Goal: Check status: Check status

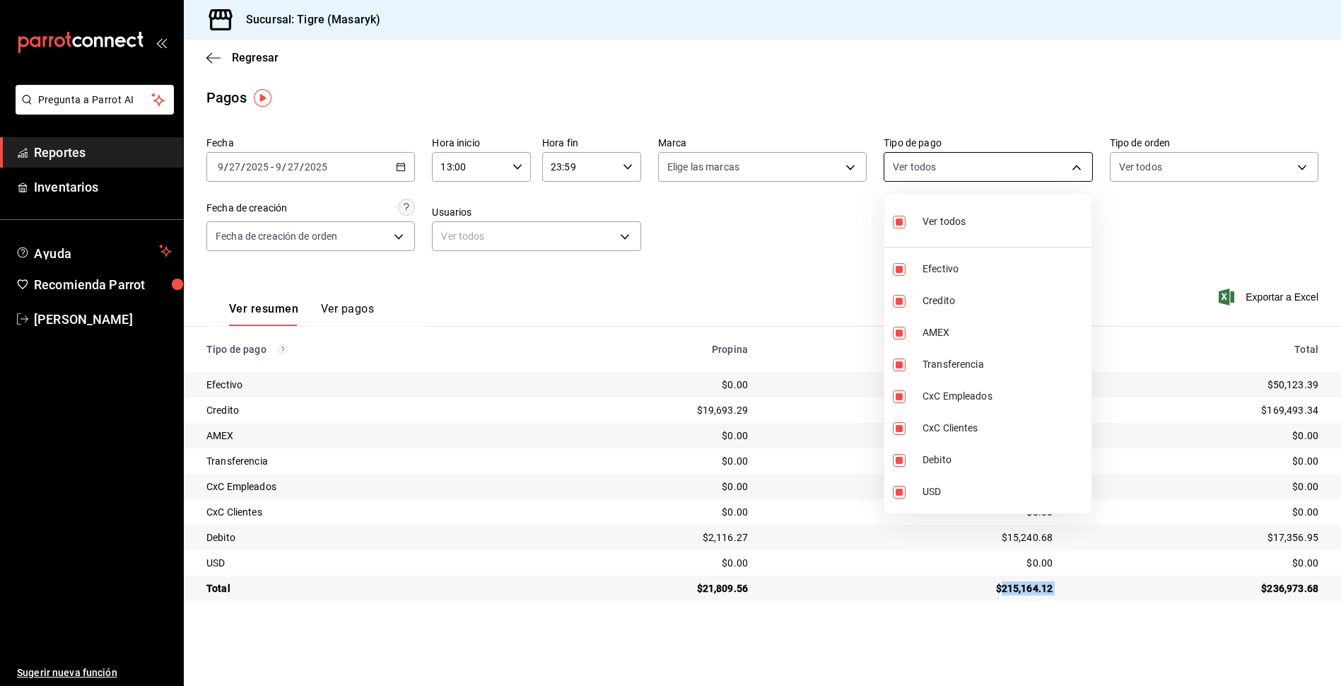
click at [948, 160] on body "Pregunta a Parrot AI Reportes Inventarios Ayuda Recomienda Parrot Tigre [PERSON…" at bounding box center [670, 343] width 1341 height 686
click at [937, 218] on span "Ver todos" at bounding box center [944, 221] width 43 height 15
checkbox input "false"
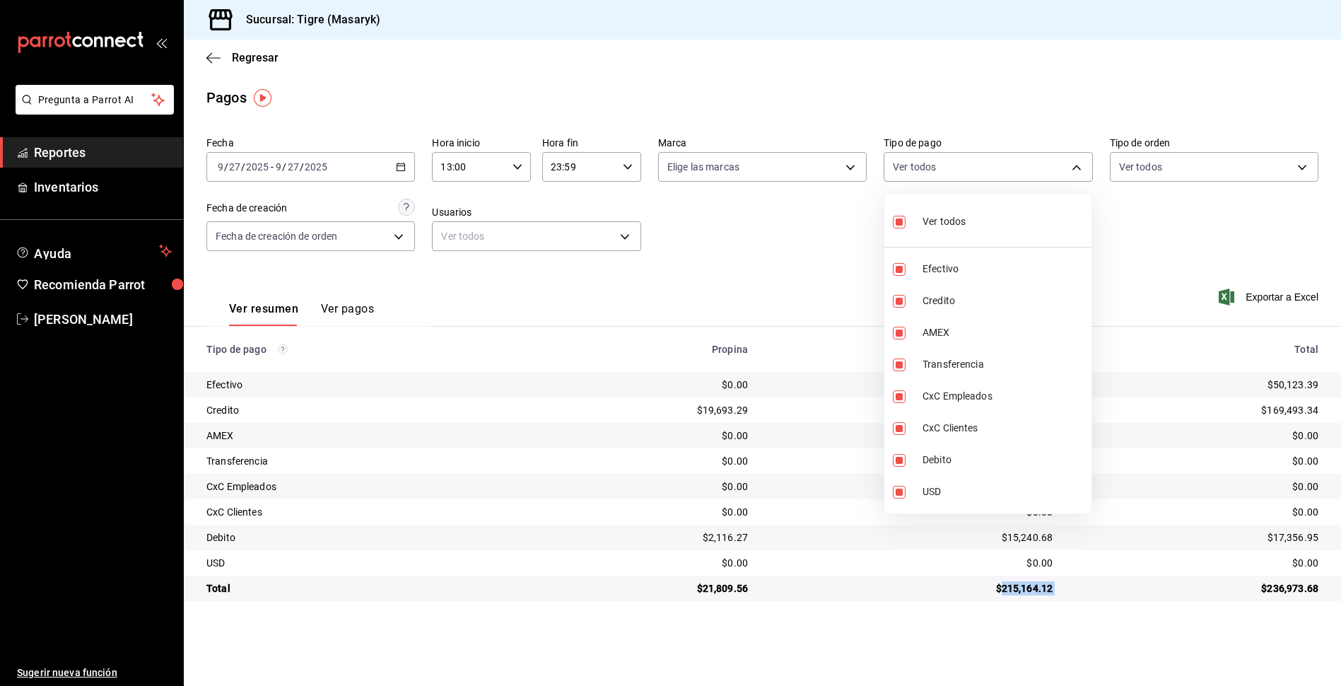
checkbox input "false"
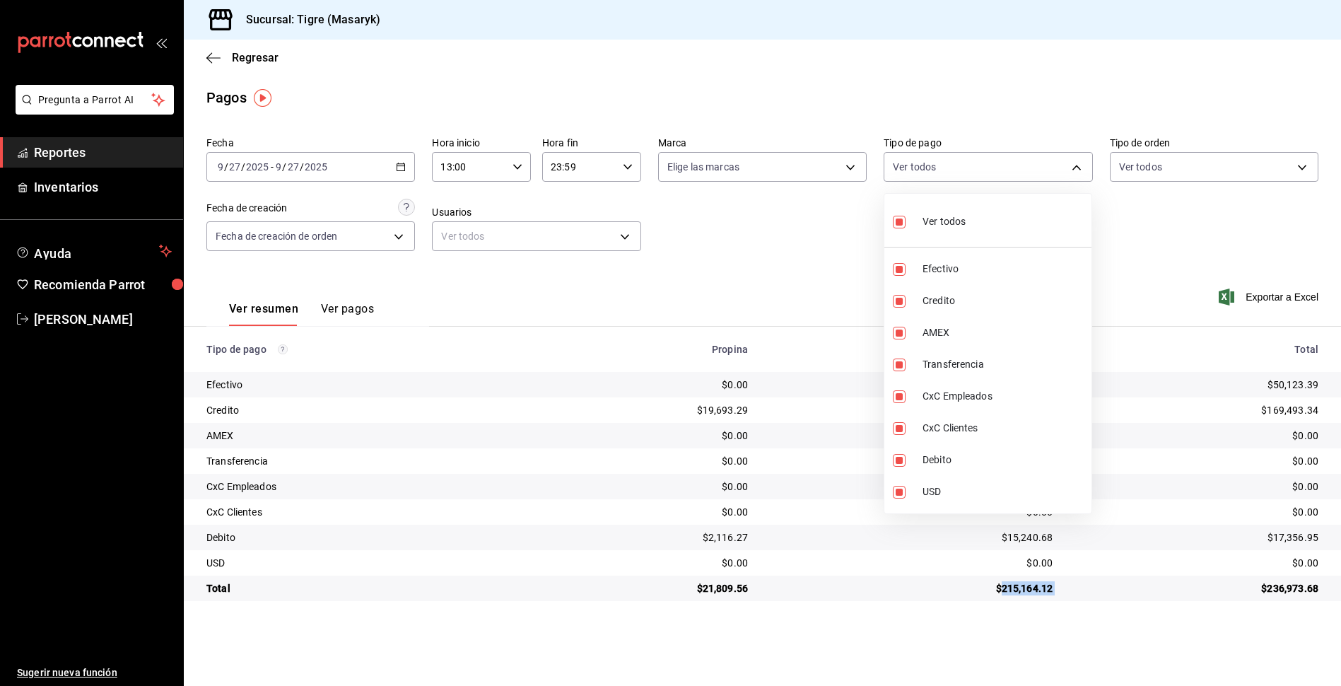
checkbox input "false"
click at [926, 296] on span "Credito" at bounding box center [1004, 300] width 163 height 15
type input "563f51c4-7c0d-43b6-837e-e895ac41548e"
checkbox input "true"
click at [930, 455] on span "Debito" at bounding box center [1004, 459] width 163 height 15
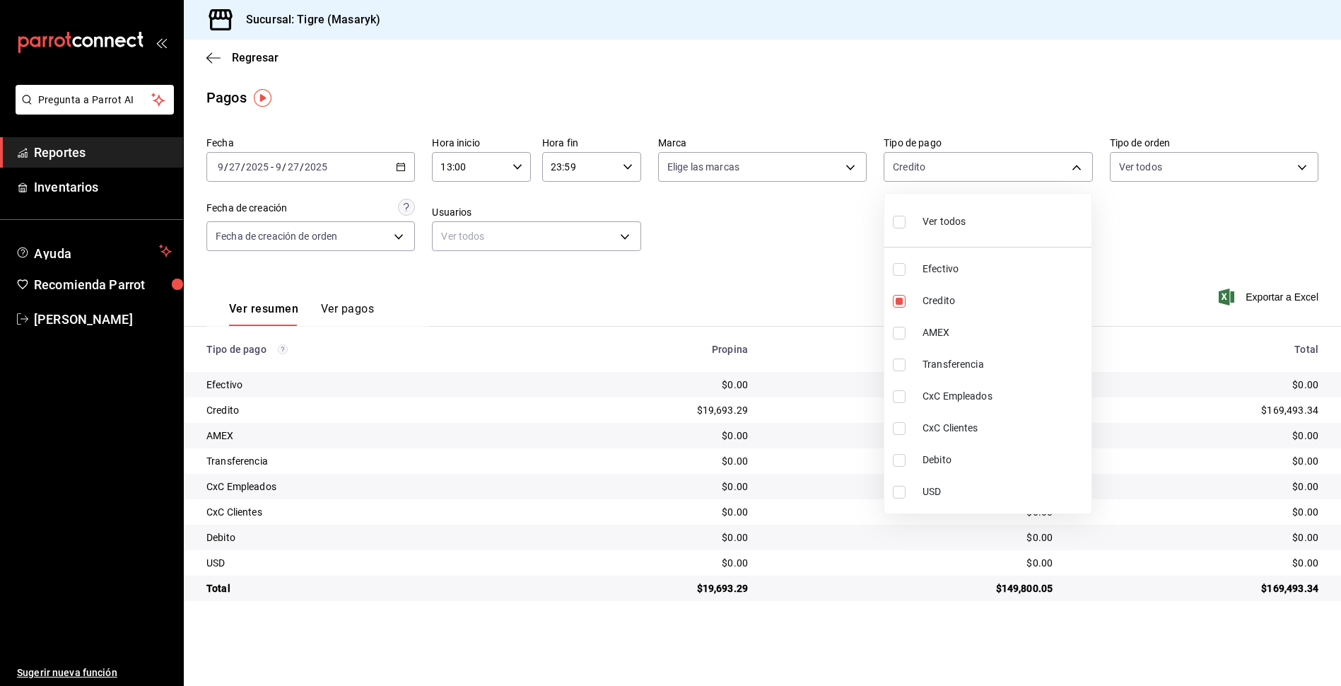
type input "563f51c4-7c0d-43b6-837e-e895ac41548e,a8f1af16-94e3-41ee-854d-4aaa38aa7ebf"
checkbox input "true"
click at [812, 281] on div at bounding box center [670, 343] width 1341 height 686
click at [1008, 161] on body "Pregunta a Parrot AI Reportes Inventarios Ayuda Recomienda Parrot Tigre Masaryk…" at bounding box center [670, 343] width 1341 height 686
click at [932, 269] on span "Efectivo" at bounding box center [1004, 269] width 163 height 15
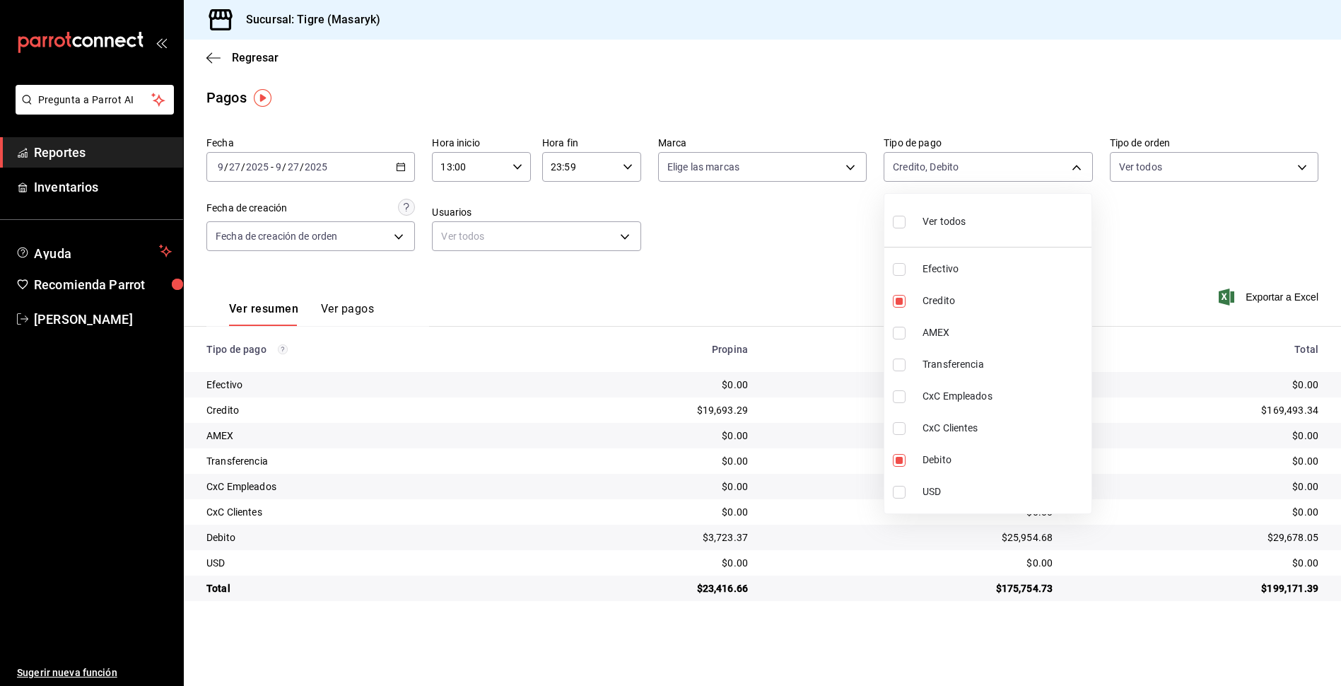
type input "563f51c4-7c0d-43b6-837e-e895ac41548e,a8f1af16-94e3-41ee-854d-4aaa38aa7ebf,68cfb…"
checkbox input "true"
click at [930, 300] on span "Credito" at bounding box center [1004, 300] width 163 height 15
type input "a8f1af16-94e3-41ee-854d-4aaa38aa7ebf,68cfb1b9-f6b2-44be-9d19-cf144159f8e2"
checkbox input "false"
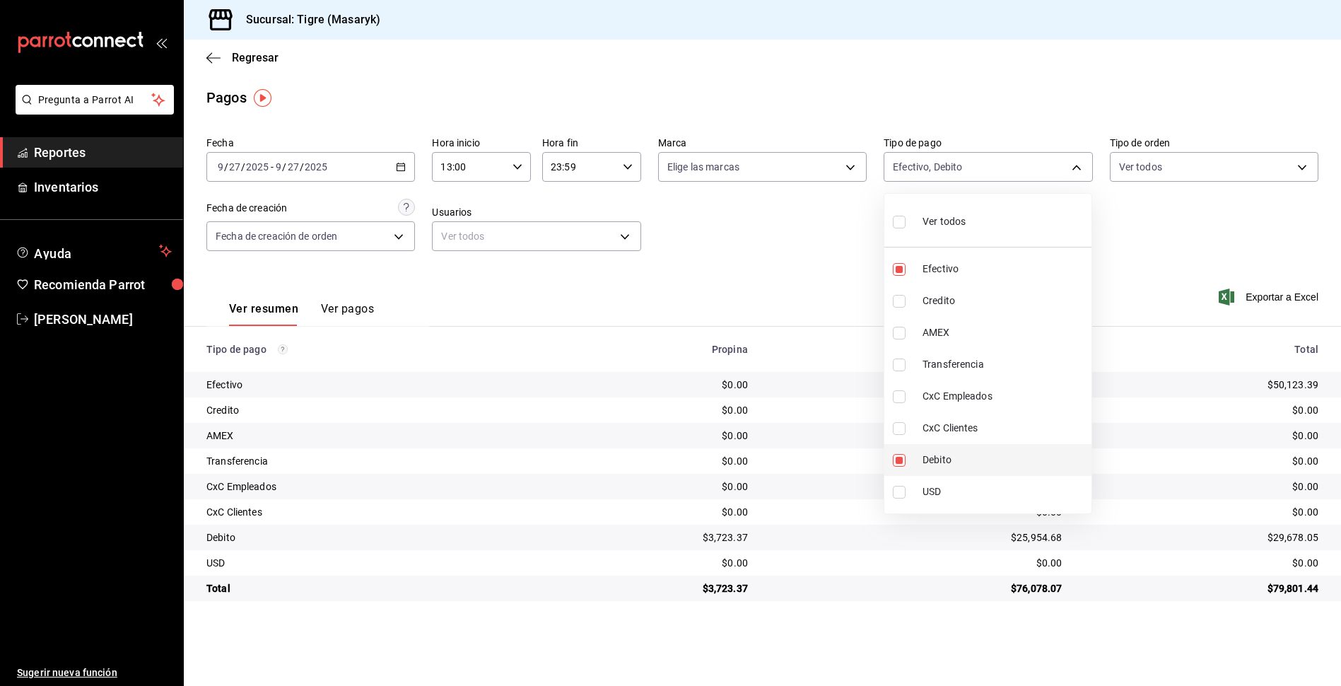
click at [927, 456] on span "Debito" at bounding box center [1004, 459] width 163 height 15
type input "68cfb1b9-f6b2-44be-9d19-cf144159f8e2"
checkbox input "false"
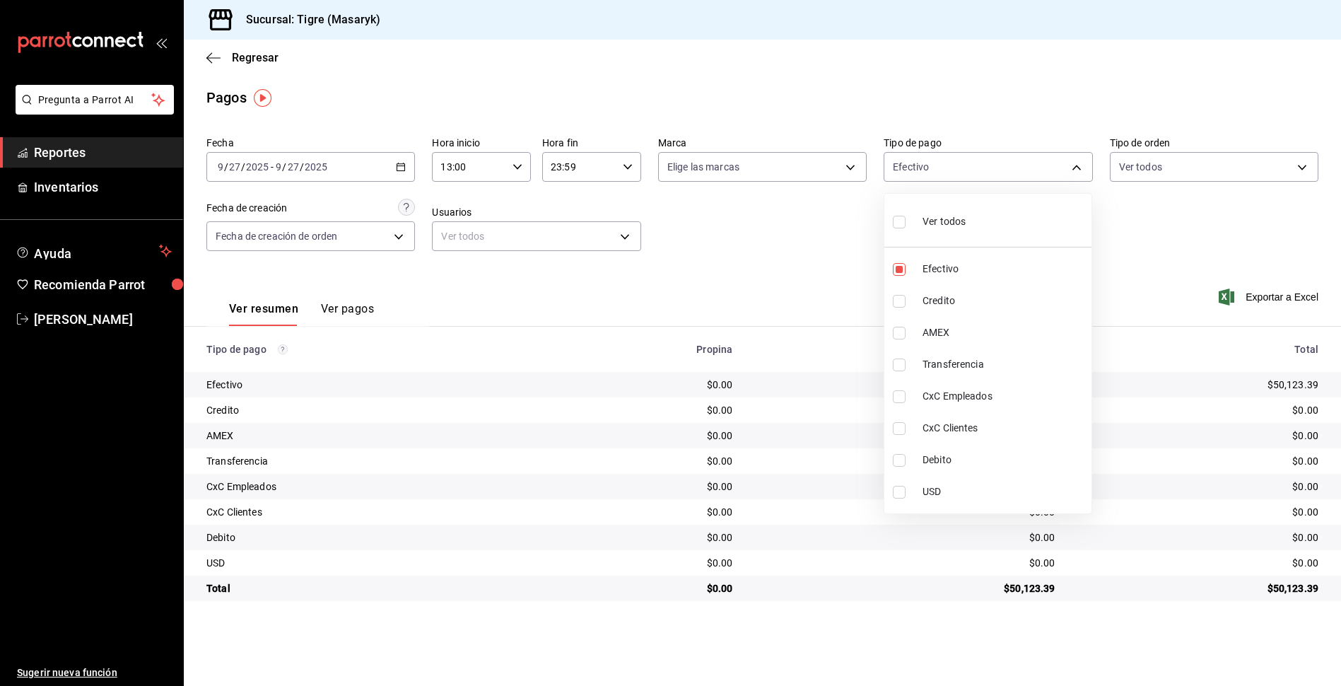
click at [902, 222] on input "checkbox" at bounding box center [899, 222] width 13 height 13
checkbox input "true"
type input "68cfb1b9-f6b2-44be-9d19-cf144159f8e2,563f51c4-7c0d-43b6-837e-e895ac41548e,d9472…"
checkbox input "true"
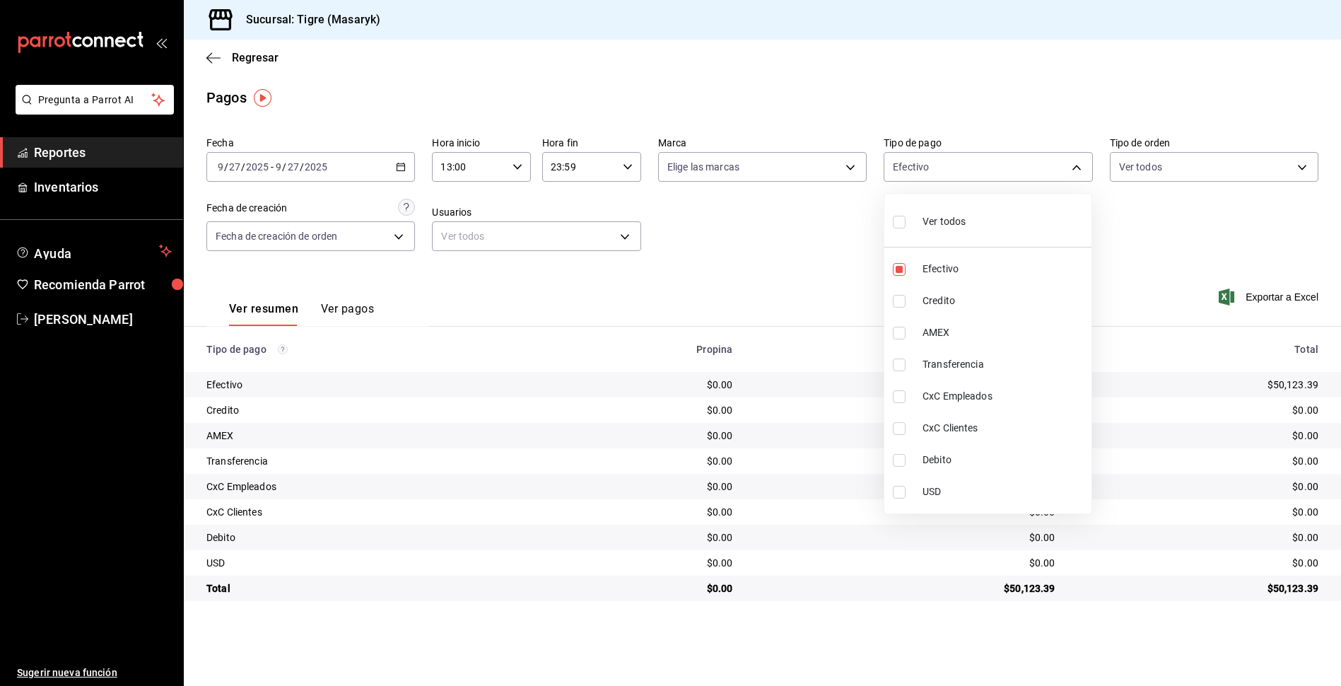
checkbox input "true"
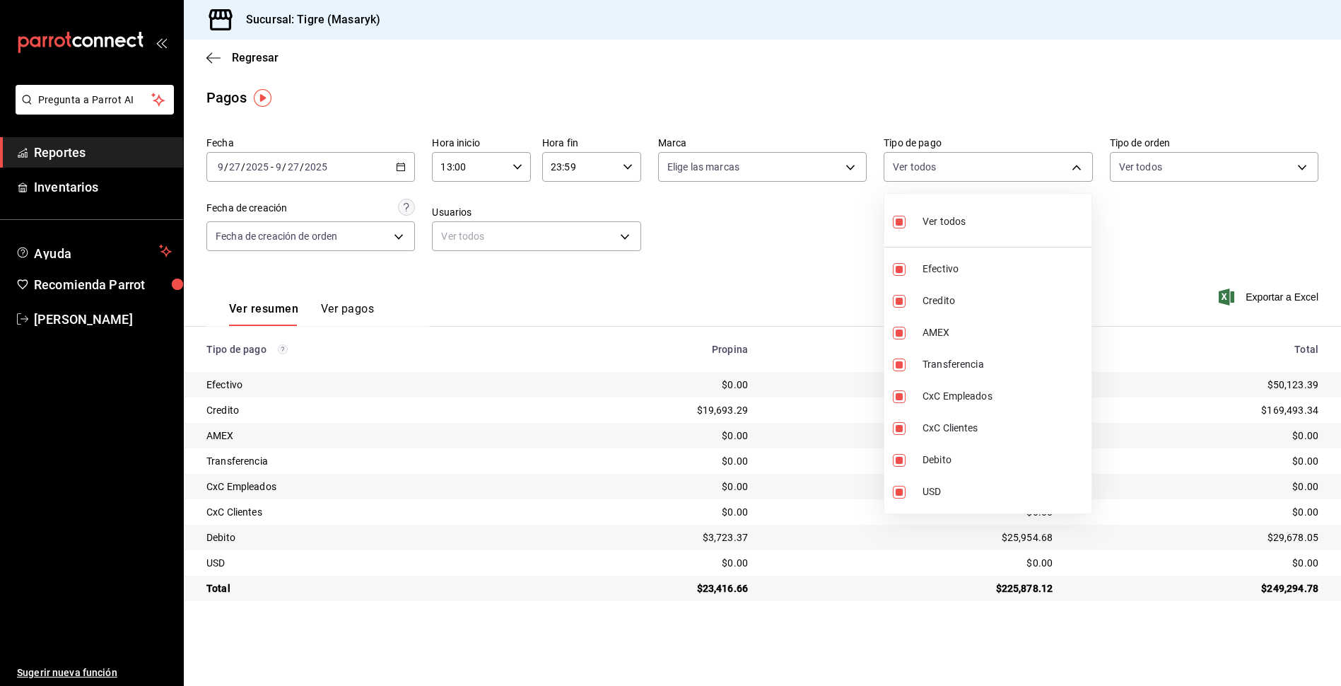
click at [1134, 267] on div at bounding box center [670, 343] width 1341 height 686
